Goal: Information Seeking & Learning: Learn about a topic

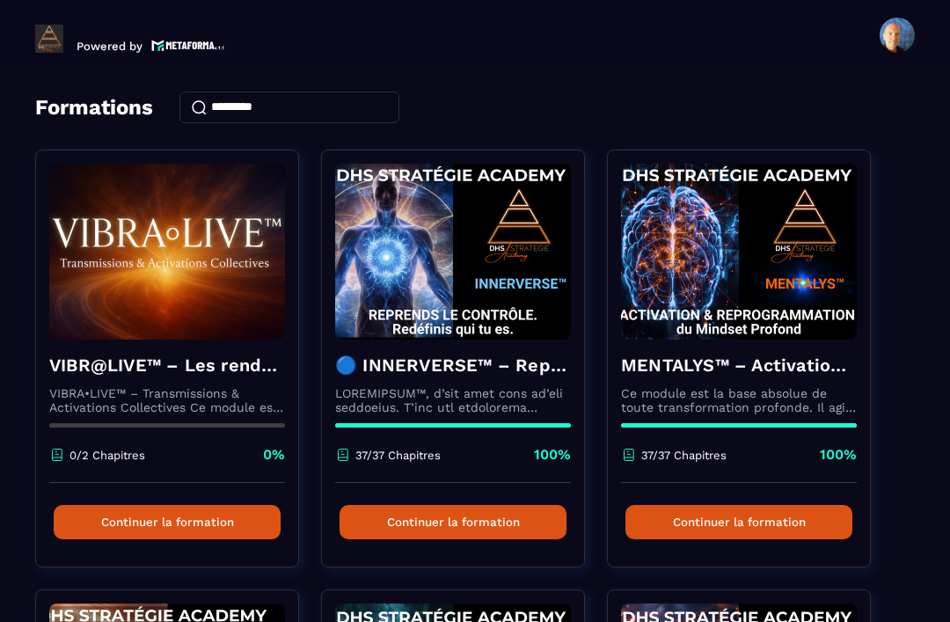
scroll to position [59, 0]
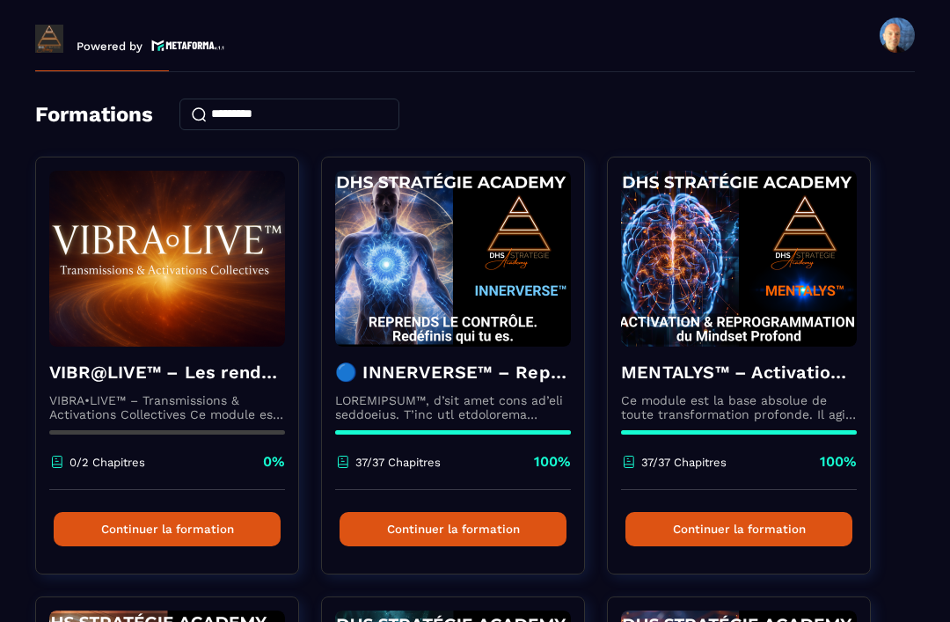
click at [481, 371] on h4 "🔵 INNERVERSE™ – Reprogrammation Quantique & Activation du Soi Réel" at bounding box center [453, 372] width 236 height 25
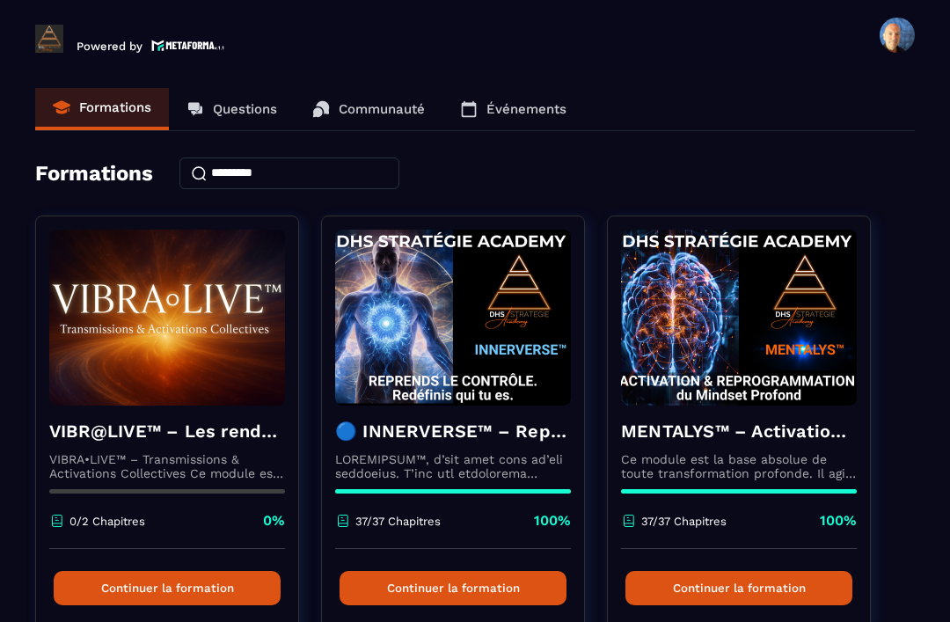
click at [744, 430] on h4 "MENTALYS™ – Activation & Reprogrammation du Mindset Profond" at bounding box center [739, 431] width 236 height 25
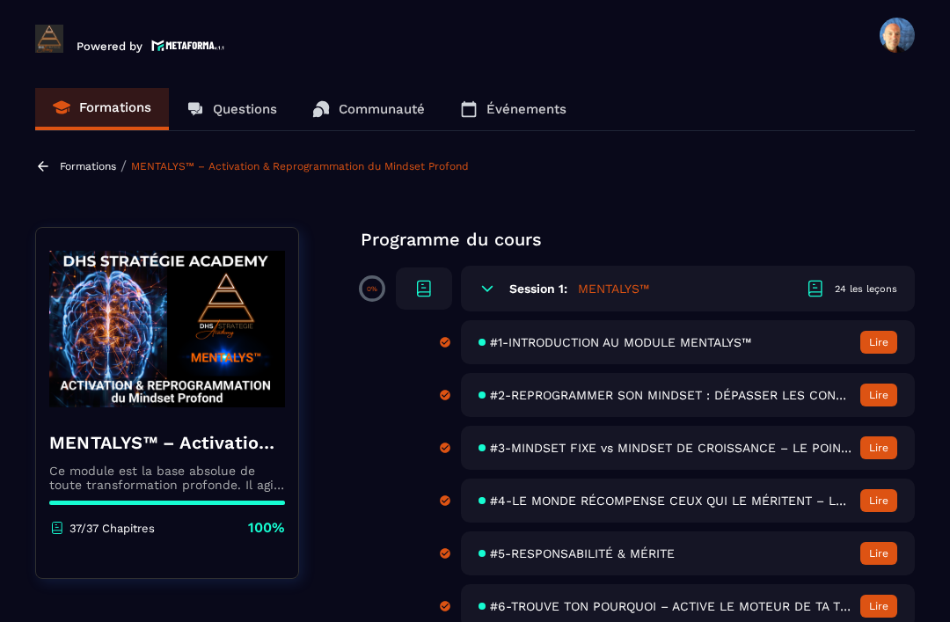
click at [40, 166] on icon at bounding box center [43, 166] width 11 height 10
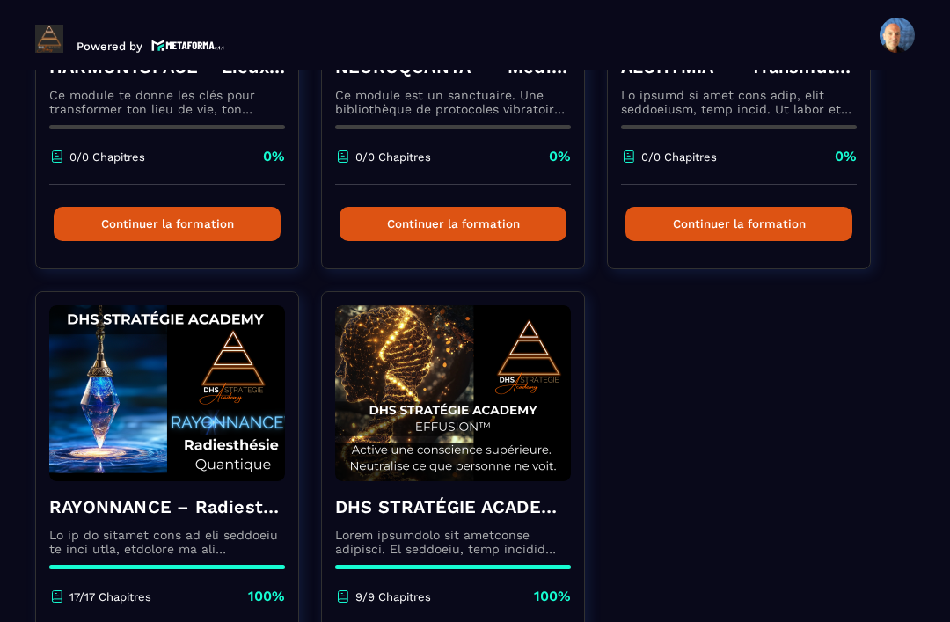
scroll to position [811, 0]
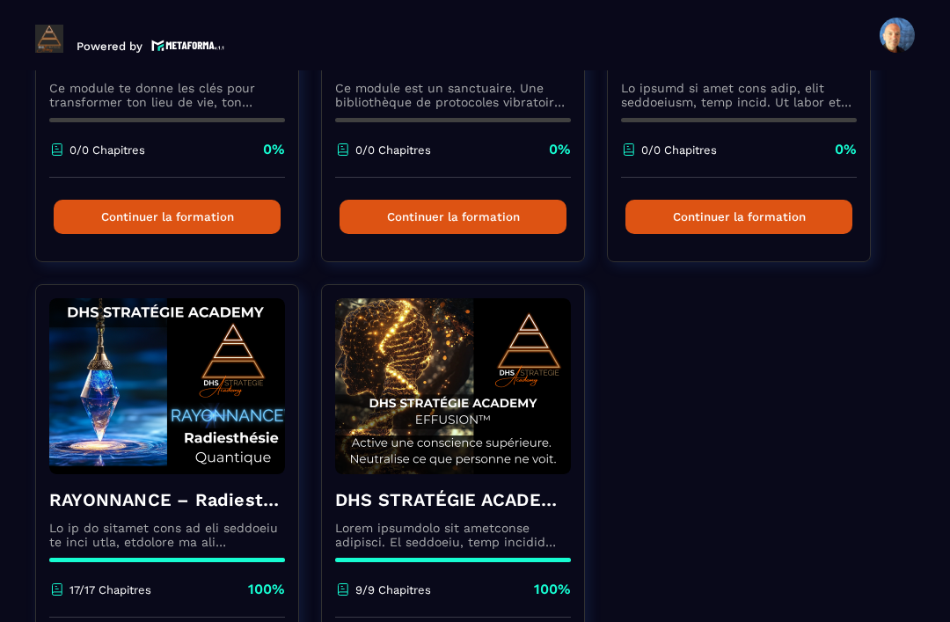
click at [530, 458] on img at bounding box center [453, 386] width 236 height 176
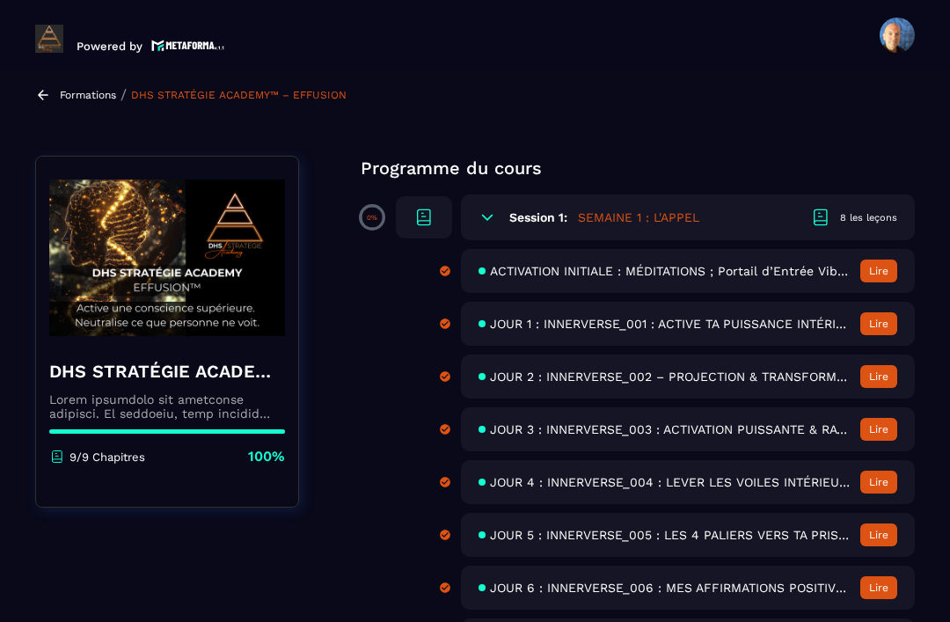
scroll to position [78, 0]
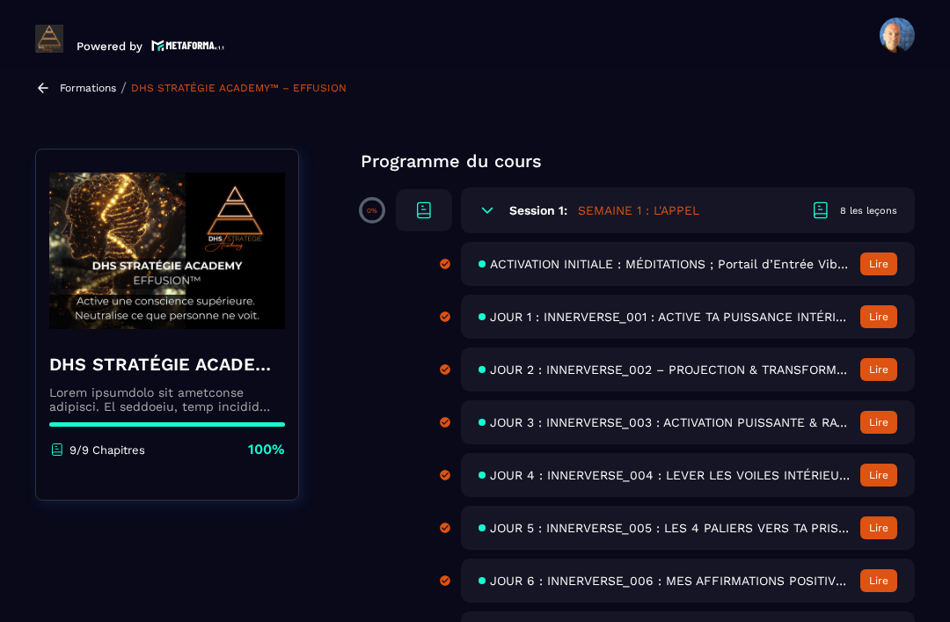
click at [700, 283] on div "ACTIVATION INITIALE : MÉDITATIONS ; Portail d’Entrée Vibratoire Lire" at bounding box center [688, 264] width 454 height 44
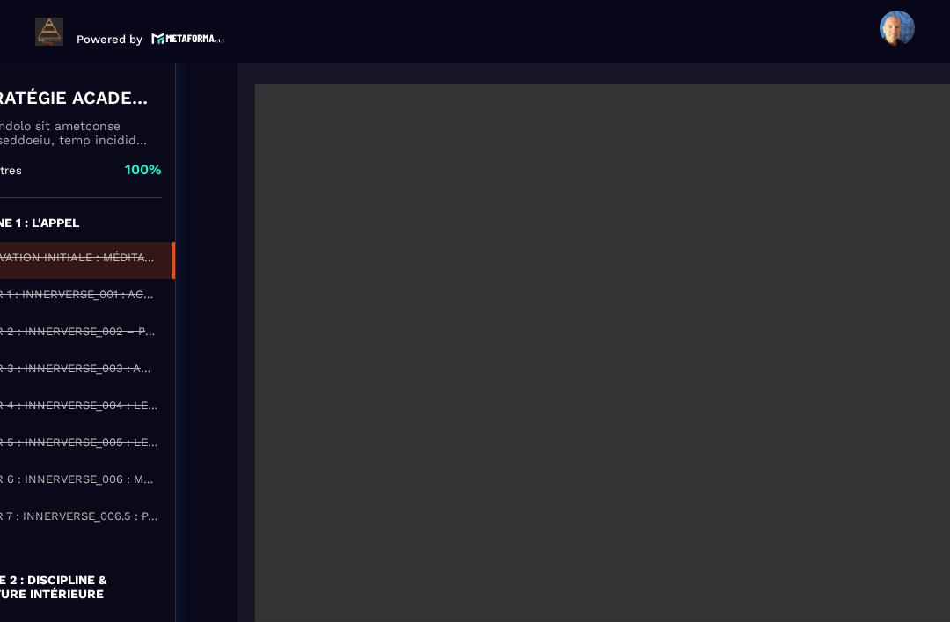
scroll to position [2934, 126]
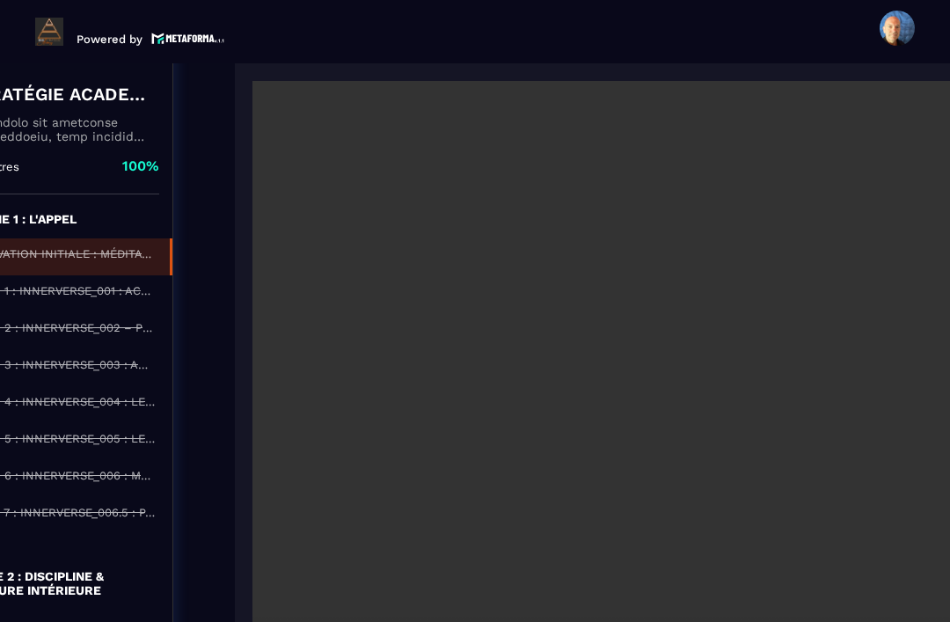
click at [703, 324] on video at bounding box center [723, 395] width 942 height 628
click at [709, 323] on video at bounding box center [723, 395] width 942 height 628
